Goal: Task Accomplishment & Management: Manage account settings

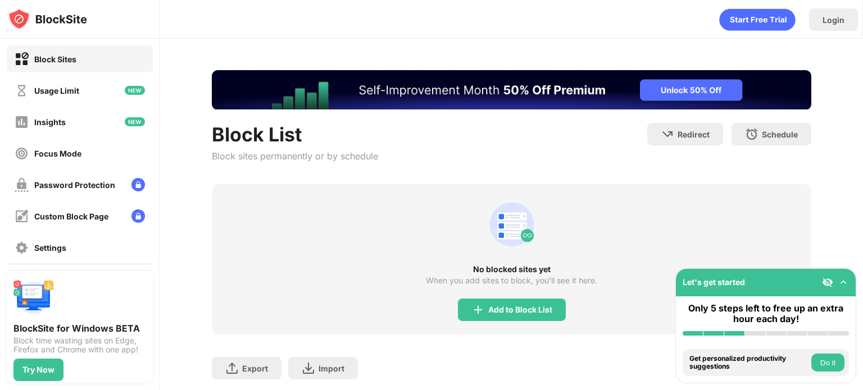
click at [492, 294] on div "No blocked sites yet When you add sites to block, you’ll see it here. Add to Bl…" at bounding box center [511, 259] width 599 height 151
click at [489, 302] on div "Add to Block List" at bounding box center [512, 310] width 108 height 22
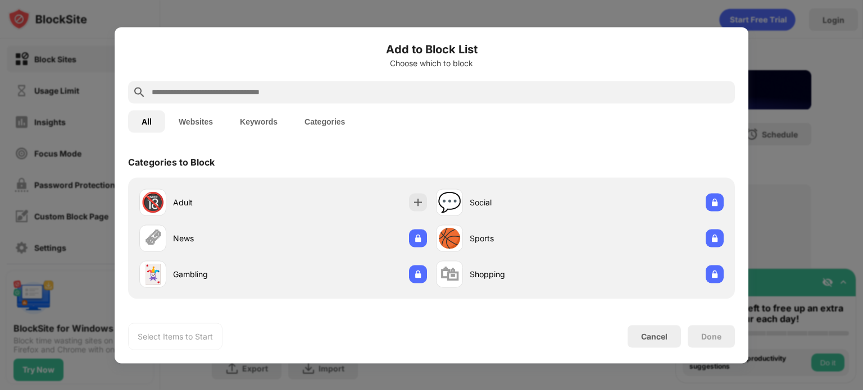
click at [330, 94] on input "text" at bounding box center [441, 91] width 580 height 13
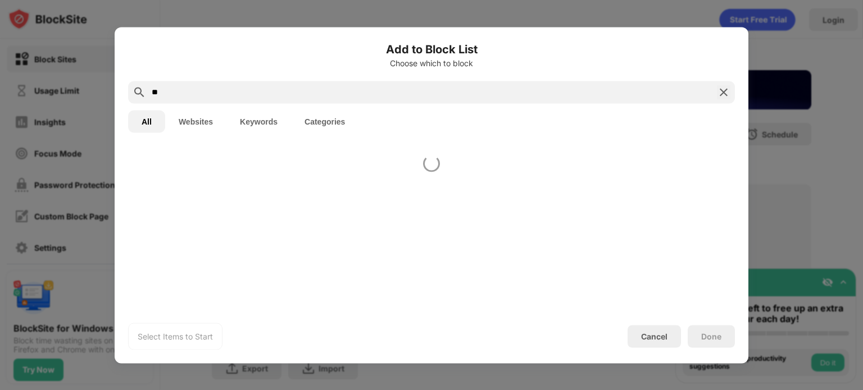
type input "*"
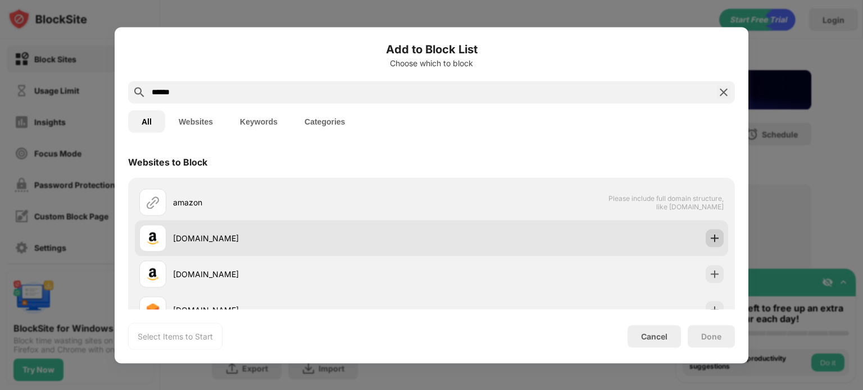
type input "******"
click at [709, 234] on img at bounding box center [714, 238] width 11 height 11
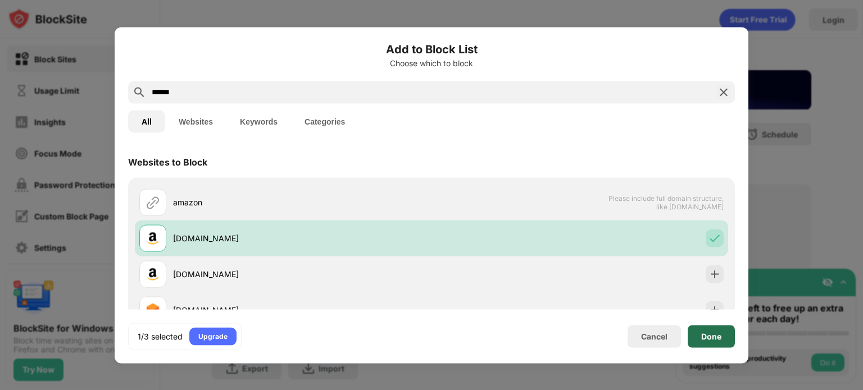
click at [711, 332] on div "Done" at bounding box center [711, 336] width 20 height 9
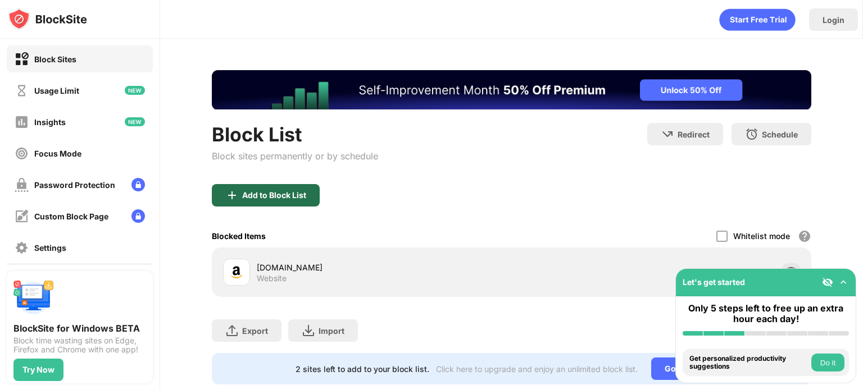
click at [281, 199] on div "Add to Block List" at bounding box center [266, 195] width 108 height 22
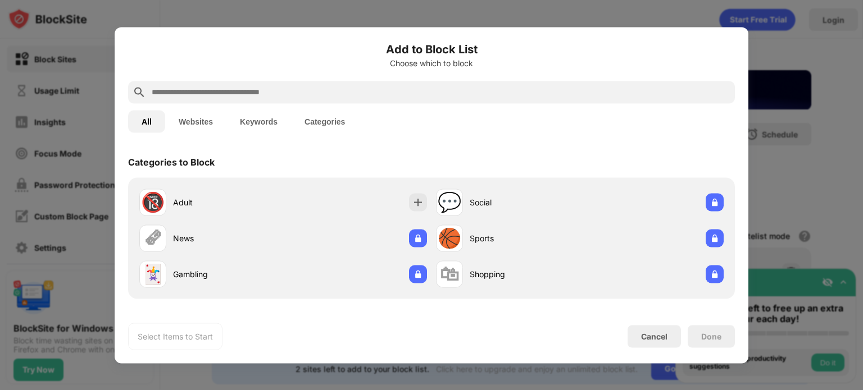
click at [346, 88] on input "text" at bounding box center [441, 91] width 580 height 13
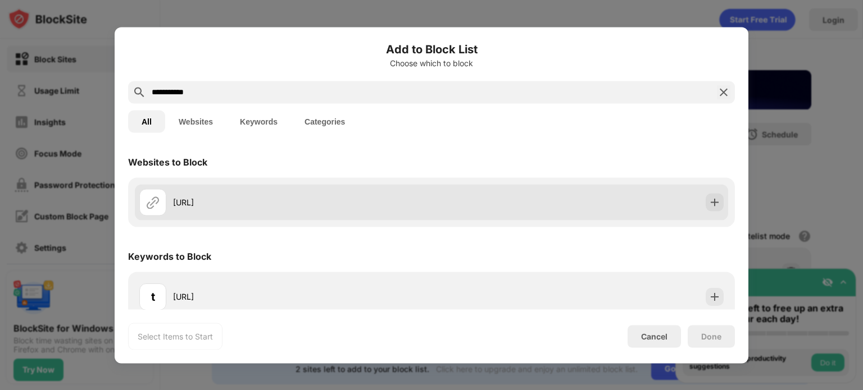
type input "**********"
click at [707, 192] on div "[URL]" at bounding box center [431, 202] width 593 height 36
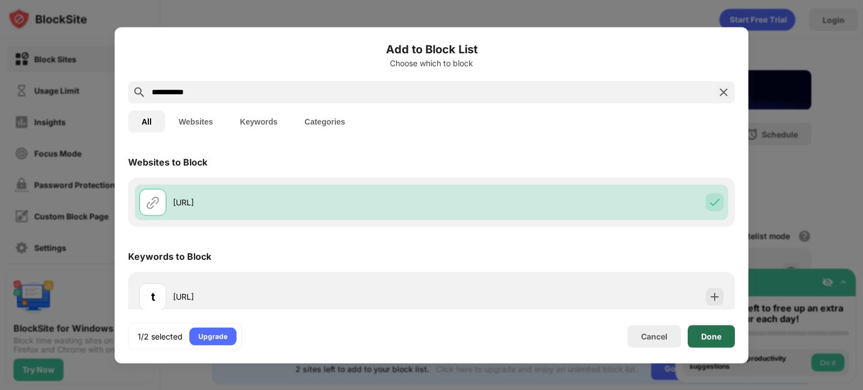
click at [700, 332] on div "Done" at bounding box center [711, 336] width 47 height 22
